Goal: Transaction & Acquisition: Book appointment/travel/reservation

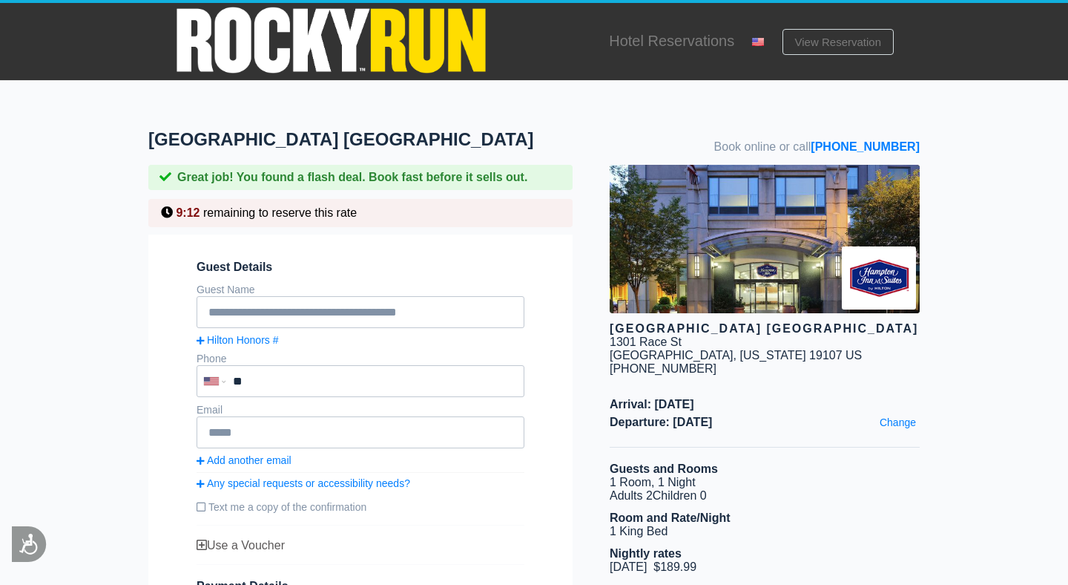
drag, startPoint x: 231, startPoint y: 165, endPoint x: 133, endPoint y: 137, distance: 101.9
copy h1 "[GEOGRAPHIC_DATA] [GEOGRAPHIC_DATA]"
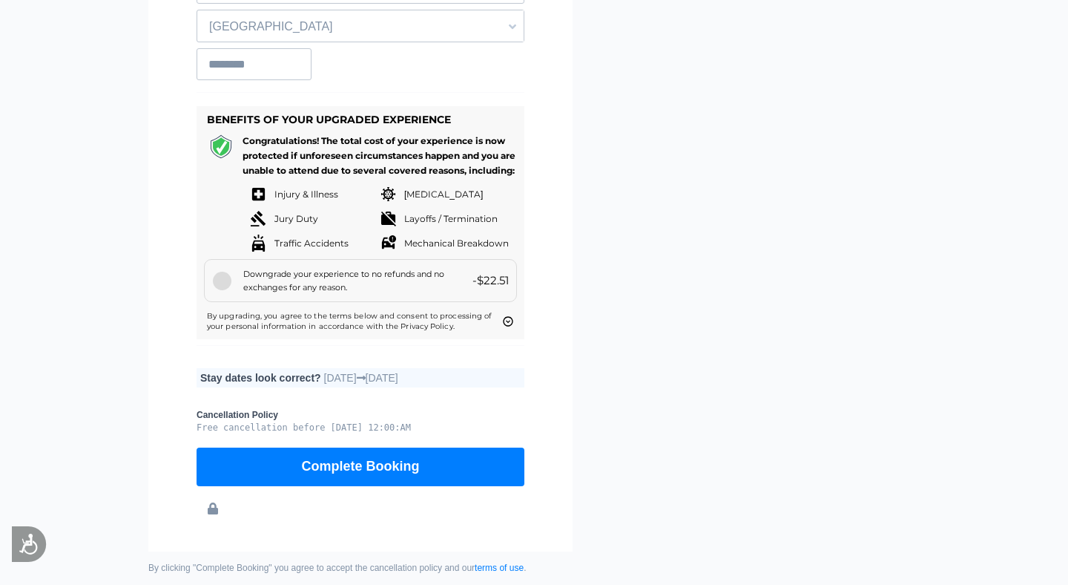
scroll to position [1076, 0]
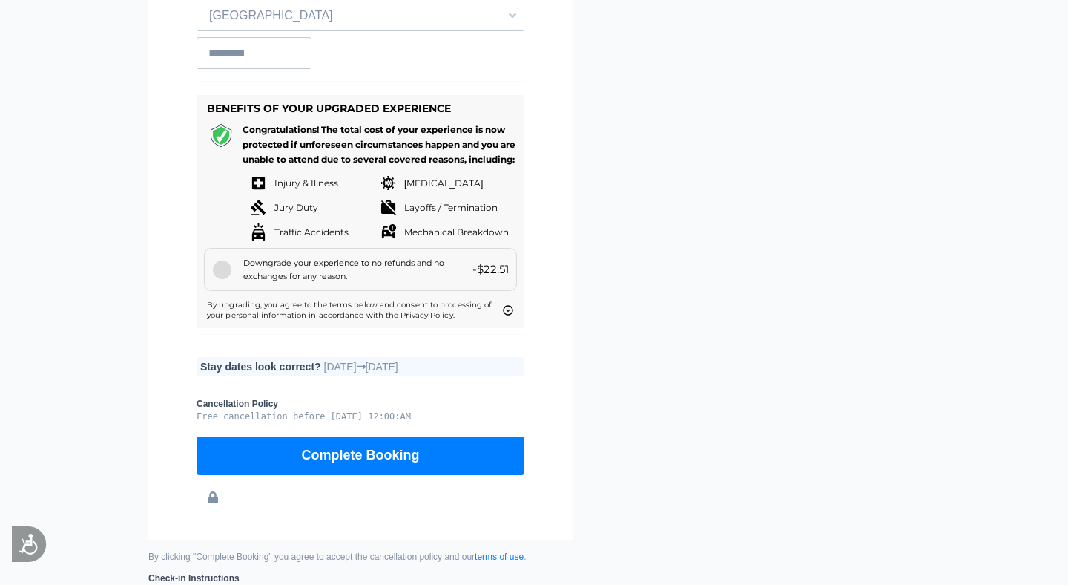
click at [228, 279] on div at bounding box center [222, 269] width 19 height 19
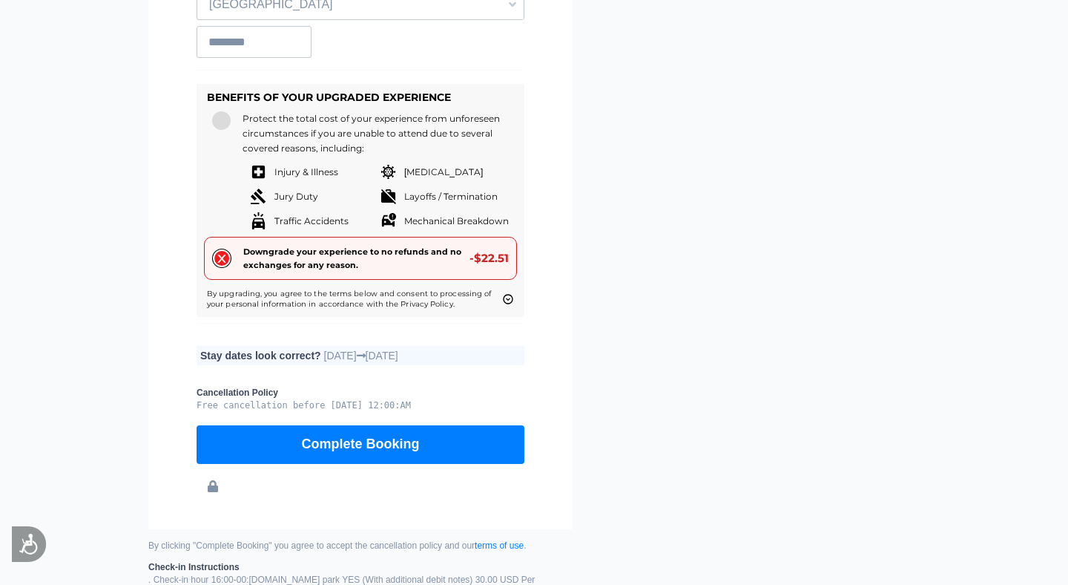
scroll to position [1084, 0]
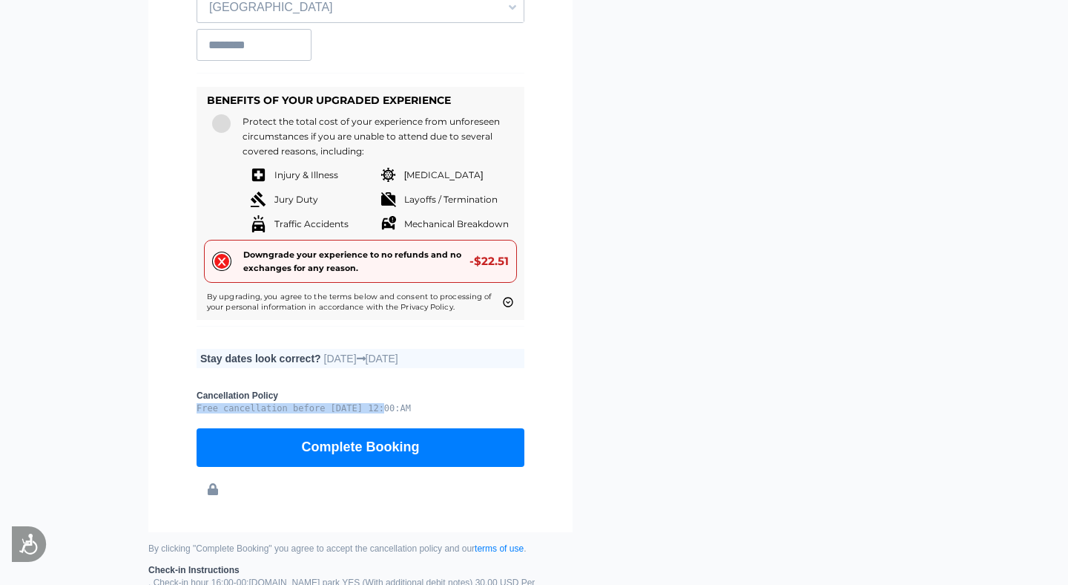
drag, startPoint x: 385, startPoint y: 438, endPoint x: 350, endPoint y: 430, distance: 35.8
click at [350, 413] on small "Cancellation Policy Free cancellation before [DATE] 12:00:AM" at bounding box center [361, 401] width 328 height 23
click at [456, 413] on small "Cancellation Policy Free cancellation before [DATE] 12:00:AM" at bounding box center [361, 401] width 328 height 23
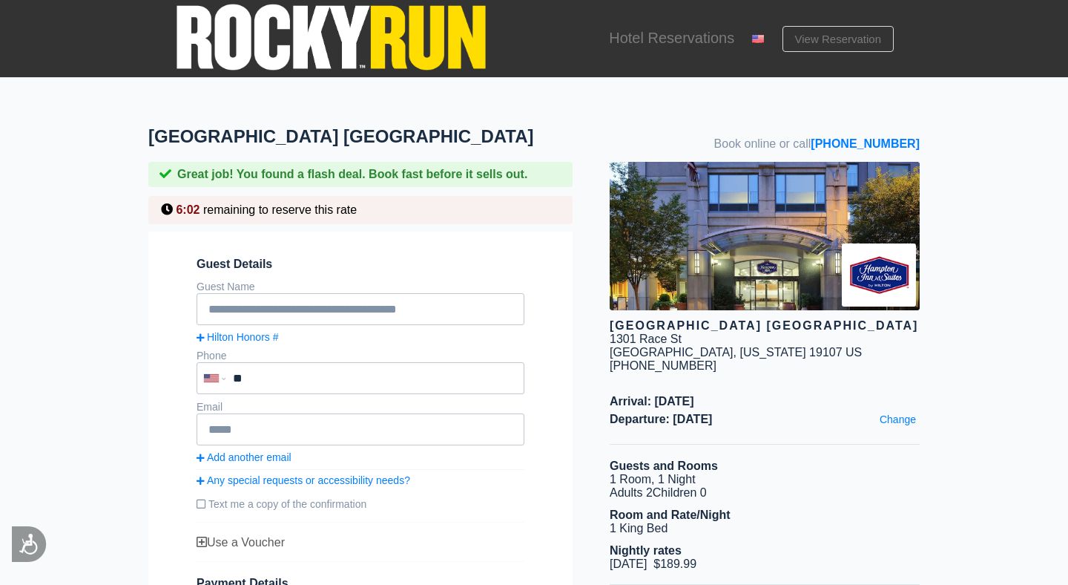
scroll to position [0, 0]
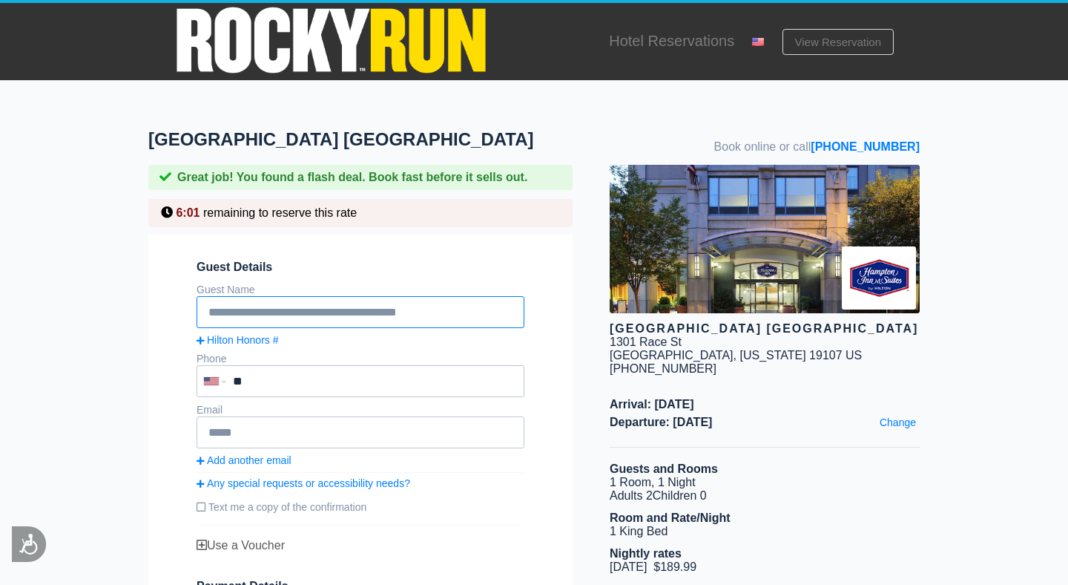
click at [374, 328] on input "text" at bounding box center [361, 312] width 328 height 32
type input "**********"
click at [370, 392] on input "**" at bounding box center [332, 381] width 271 height 30
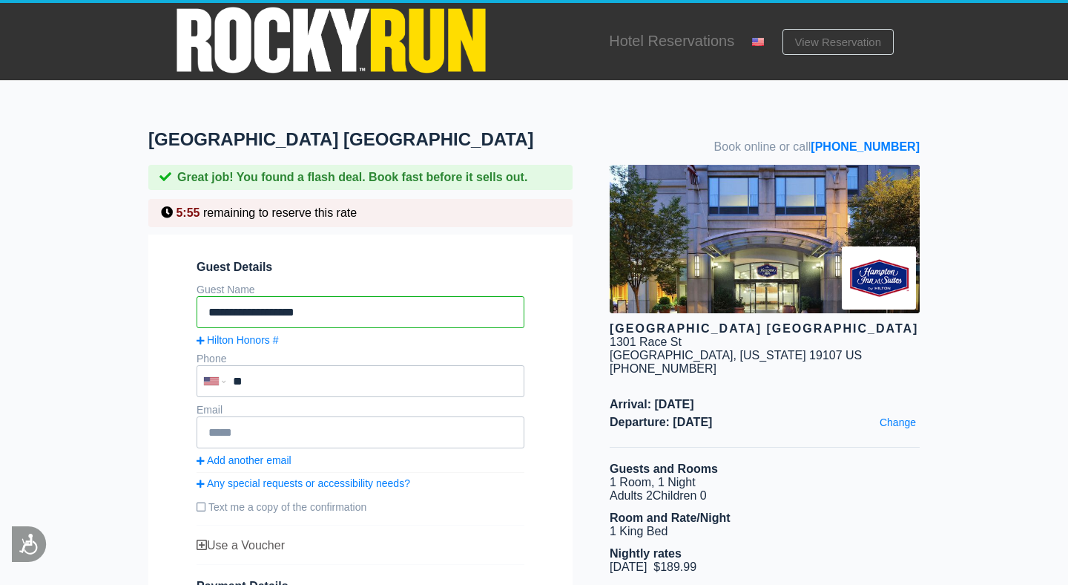
click at [370, 392] on input "**" at bounding box center [332, 381] width 271 height 30
type input "**********"
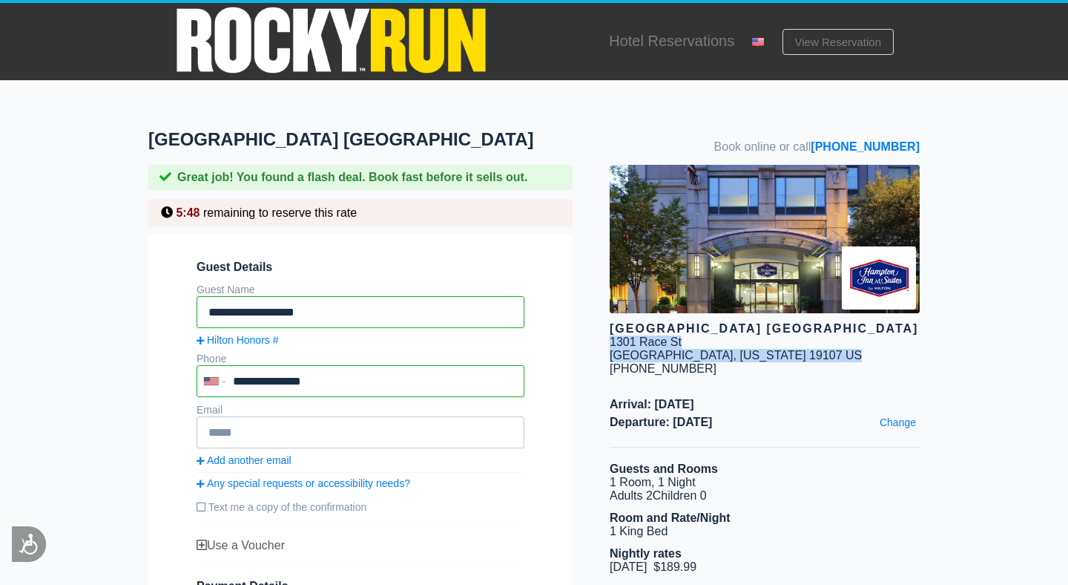
drag, startPoint x: 608, startPoint y: 375, endPoint x: 901, endPoint y: 376, distance: 293.0
click at [901, 376] on div "[GEOGRAPHIC_DATA] [GEOGRAPHIC_DATA] [STREET_ADDRESS][US_STATE] [PHONE_NUMBER] A…" at bounding box center [746, 533] width 347 height 736
copy div "[STREET_ADDRESS][US_STATE]"
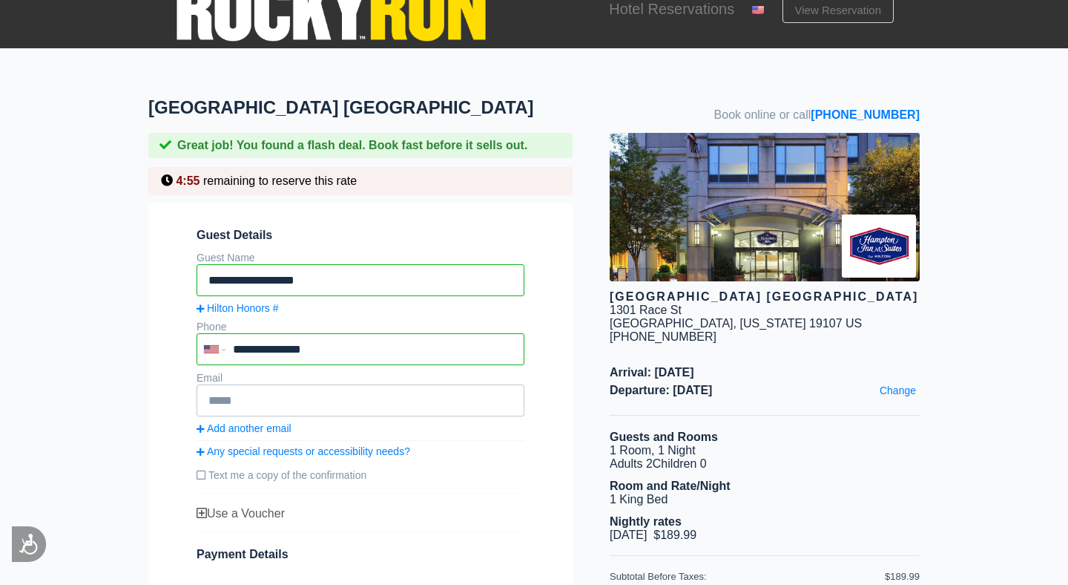
click at [813, 303] on div "[GEOGRAPHIC_DATA] [GEOGRAPHIC_DATA]" at bounding box center [765, 296] width 310 height 13
drag, startPoint x: 801, startPoint y: 329, endPoint x: 608, endPoint y: 320, distance: 193.8
click at [608, 320] on div "[GEOGRAPHIC_DATA] [GEOGRAPHIC_DATA] [STREET_ADDRESS][US_STATE] [PHONE_NUMBER] A…" at bounding box center [746, 501] width 347 height 736
copy div "[GEOGRAPHIC_DATA] [GEOGRAPHIC_DATA]"
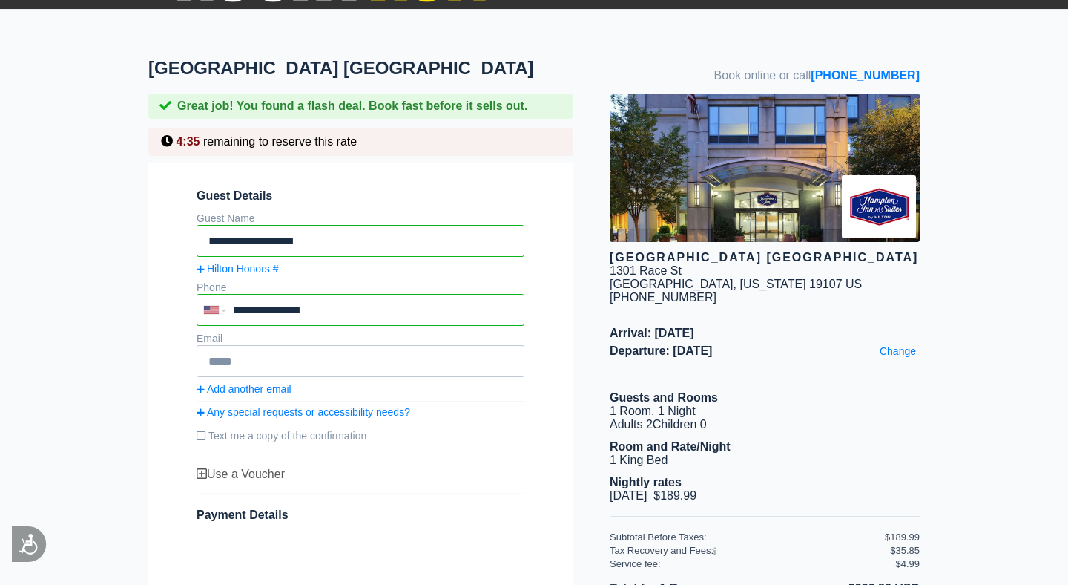
scroll to position [65, 0]
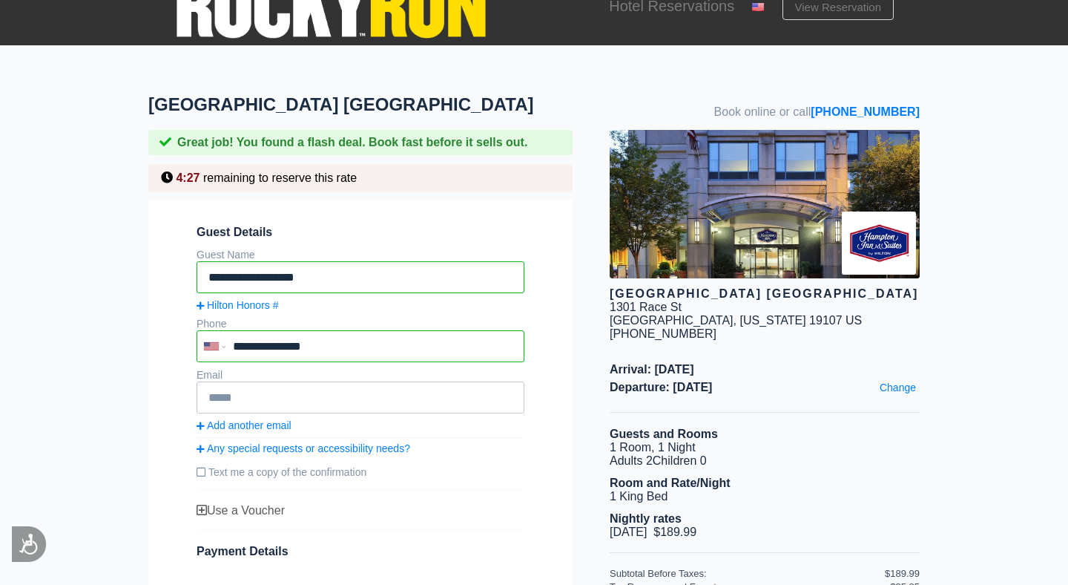
scroll to position [0, 0]
